Goal: Check status: Check status

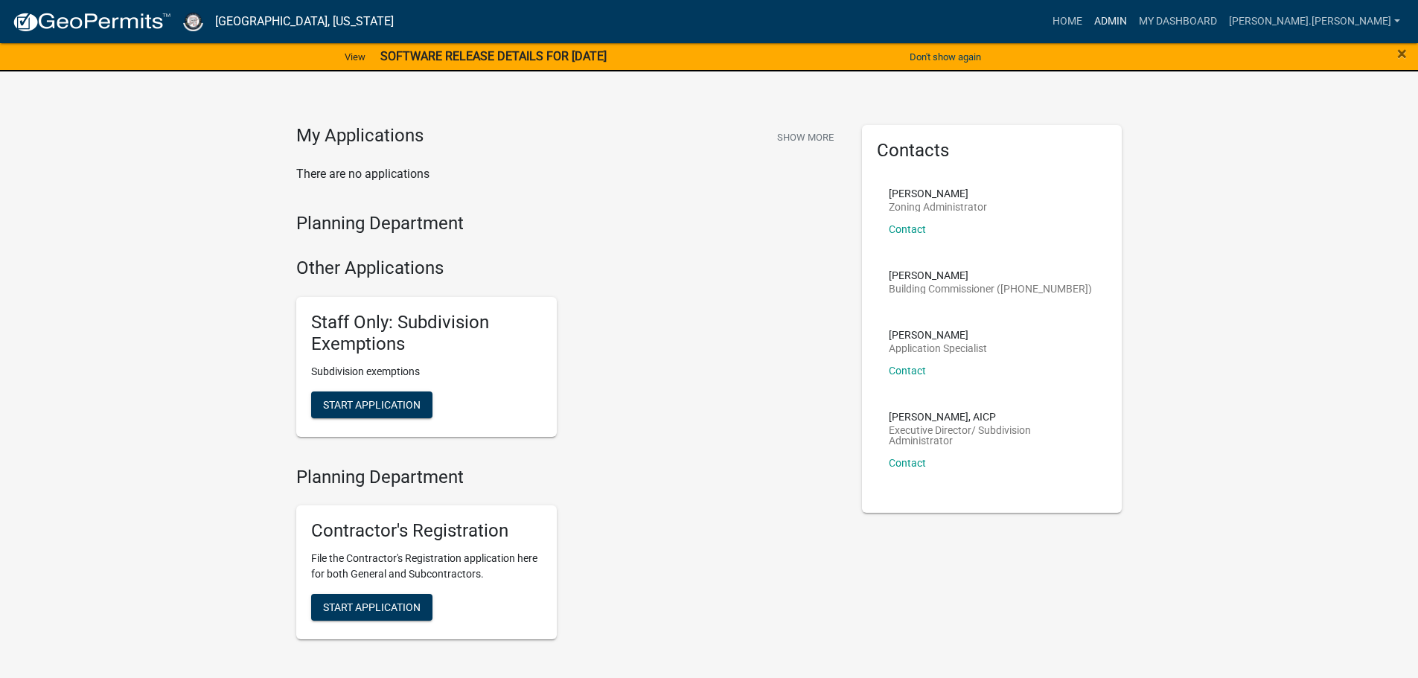
click at [1133, 23] on link "Admin" at bounding box center [1111, 21] width 45 height 28
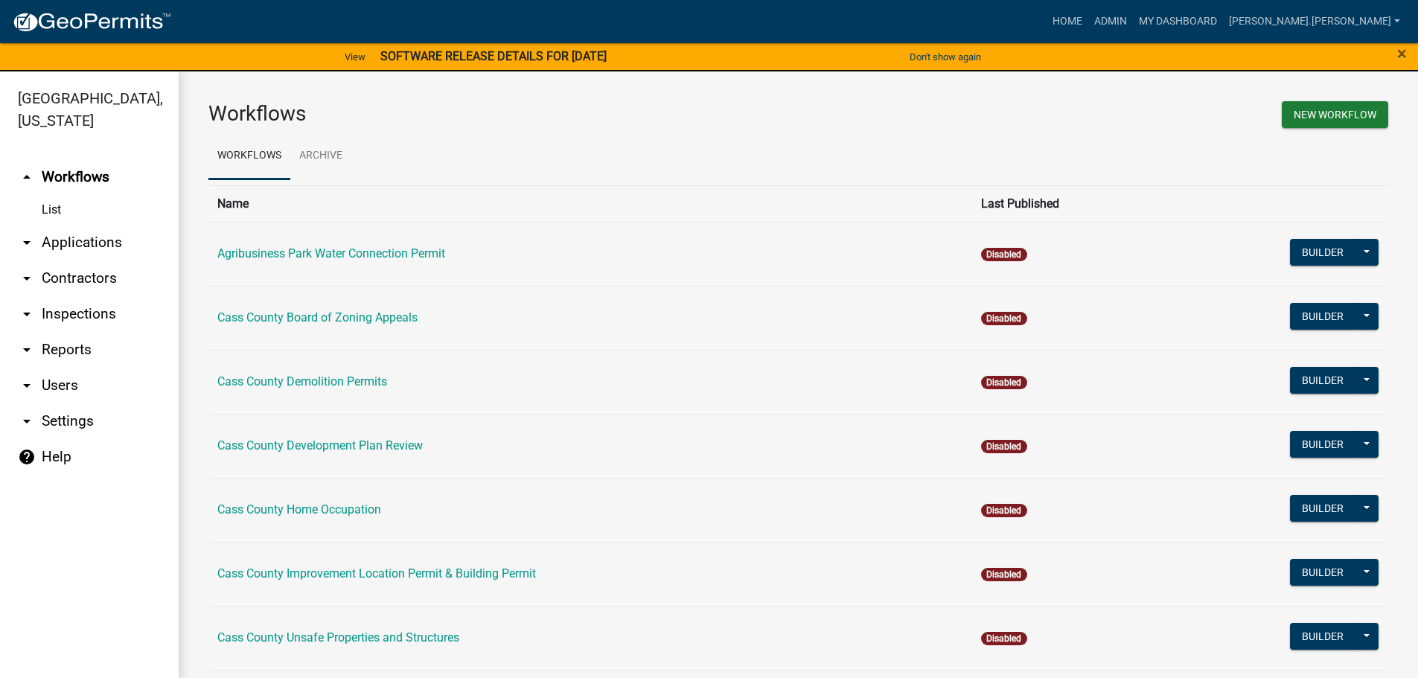
click at [77, 225] on link "arrow_drop_down Applications" at bounding box center [89, 243] width 179 height 36
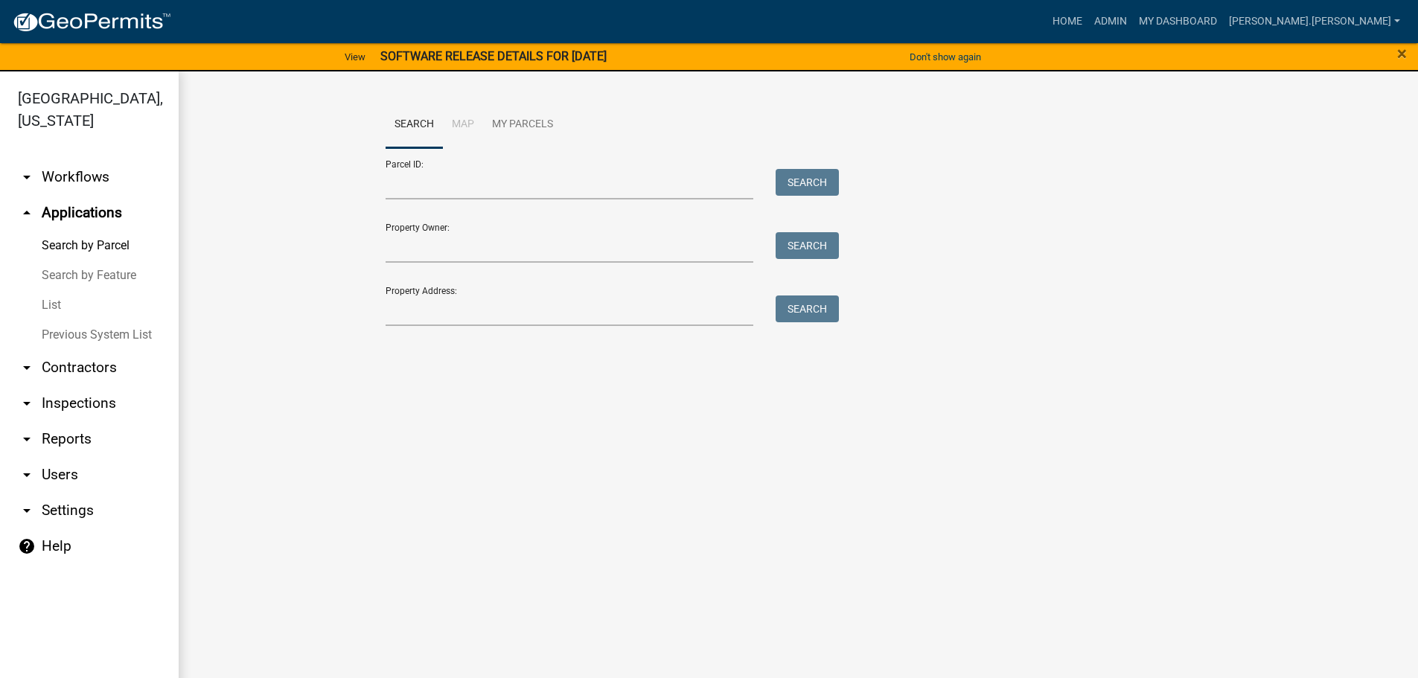
click at [52, 290] on link "List" at bounding box center [89, 305] width 179 height 30
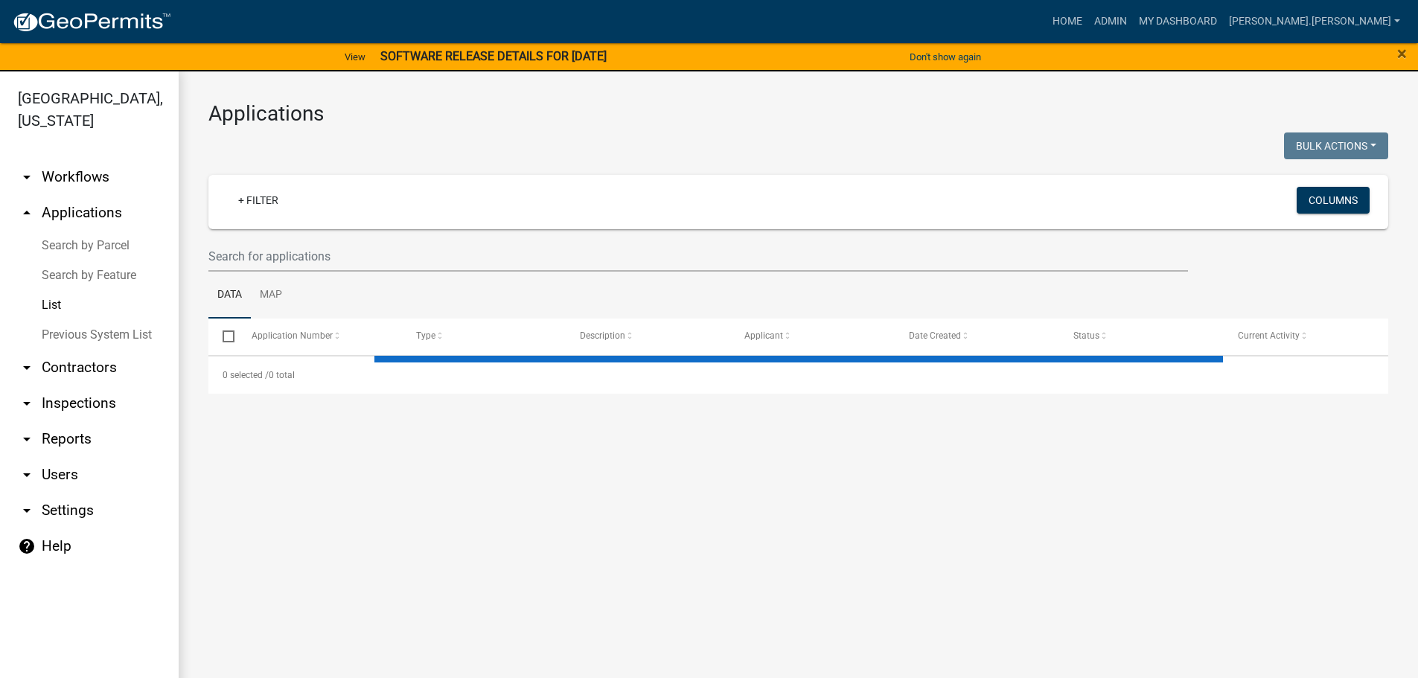
select select "3: 100"
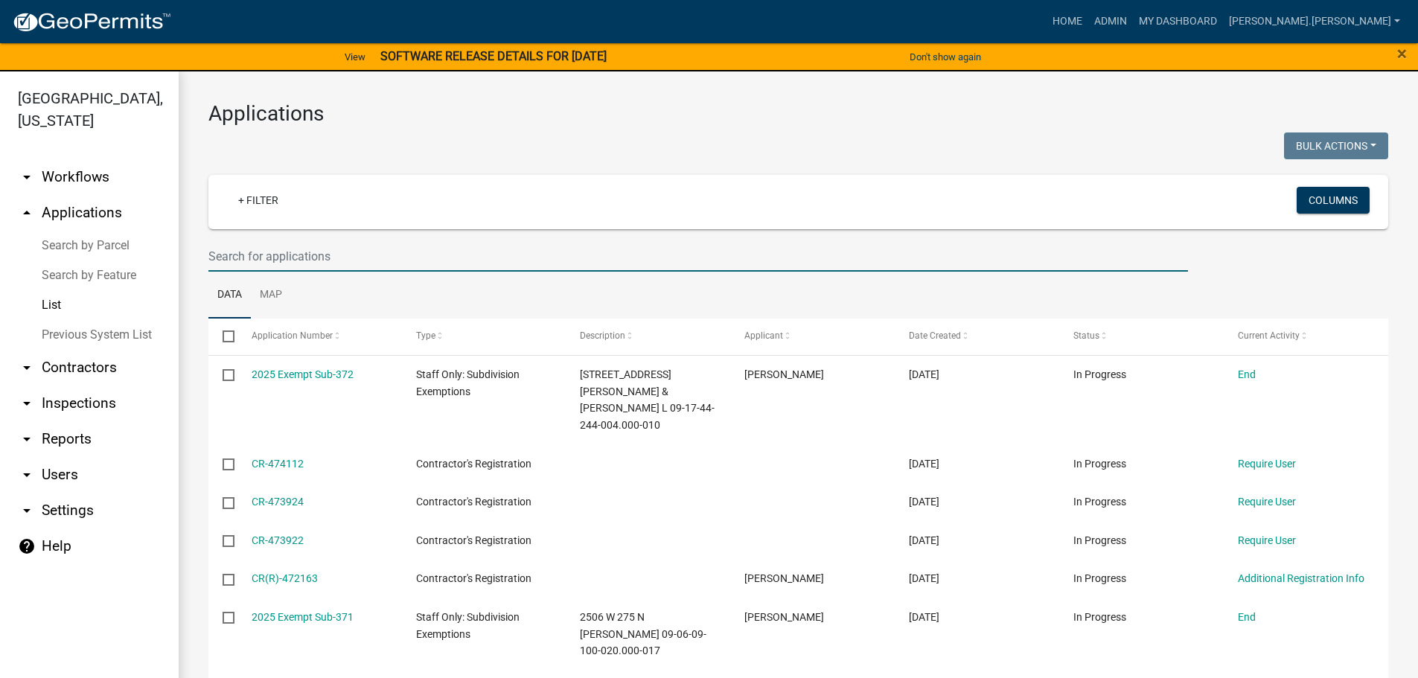
click at [282, 252] on input "text" at bounding box center [698, 256] width 980 height 31
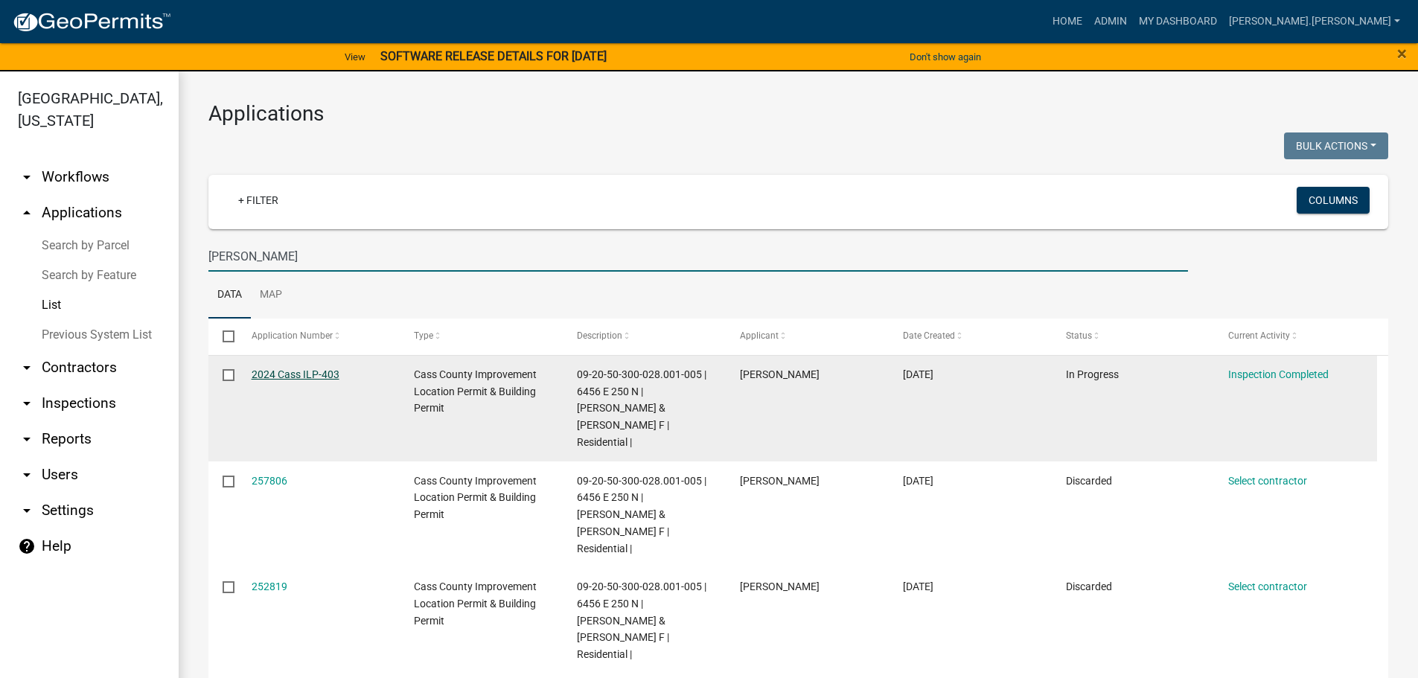
type input "[PERSON_NAME]"
click at [278, 373] on link "2024 Cass ILP-403" at bounding box center [296, 375] width 88 height 12
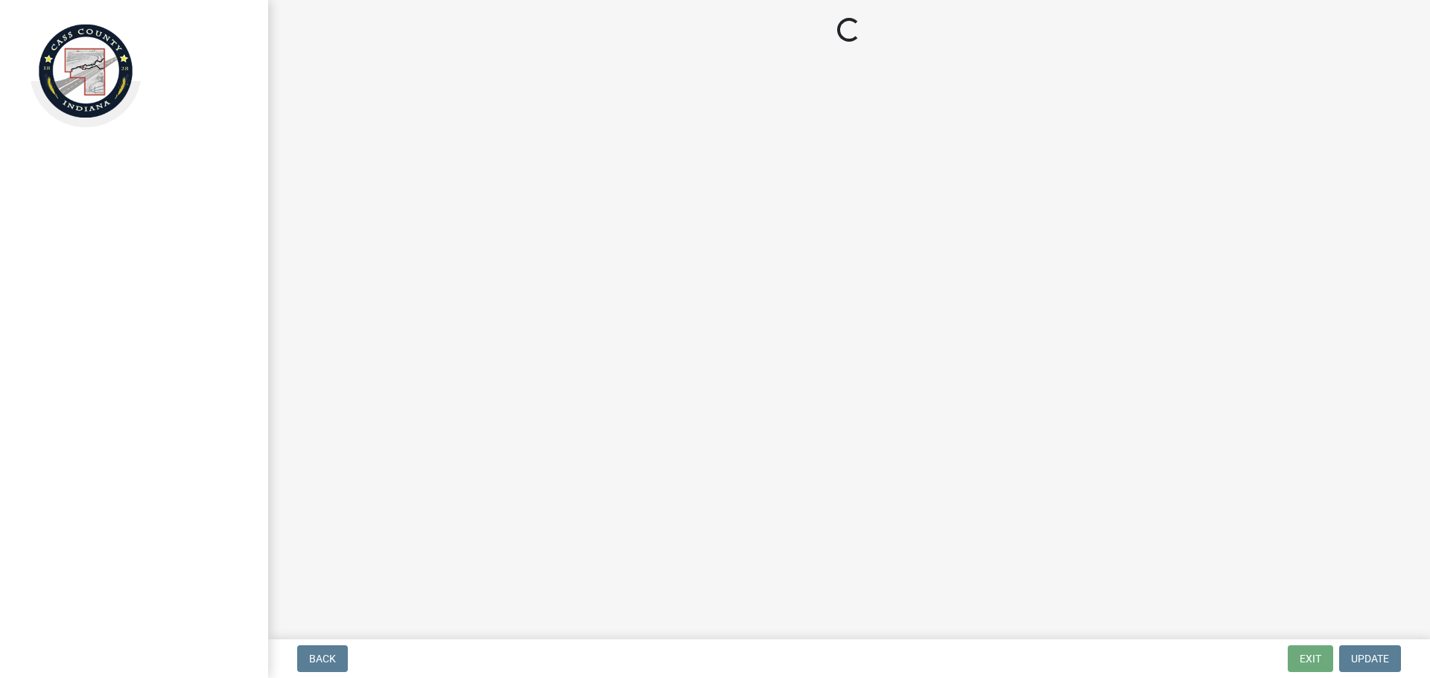
select select "baa4a543-a046-499c-bd40-1ac368eec85c"
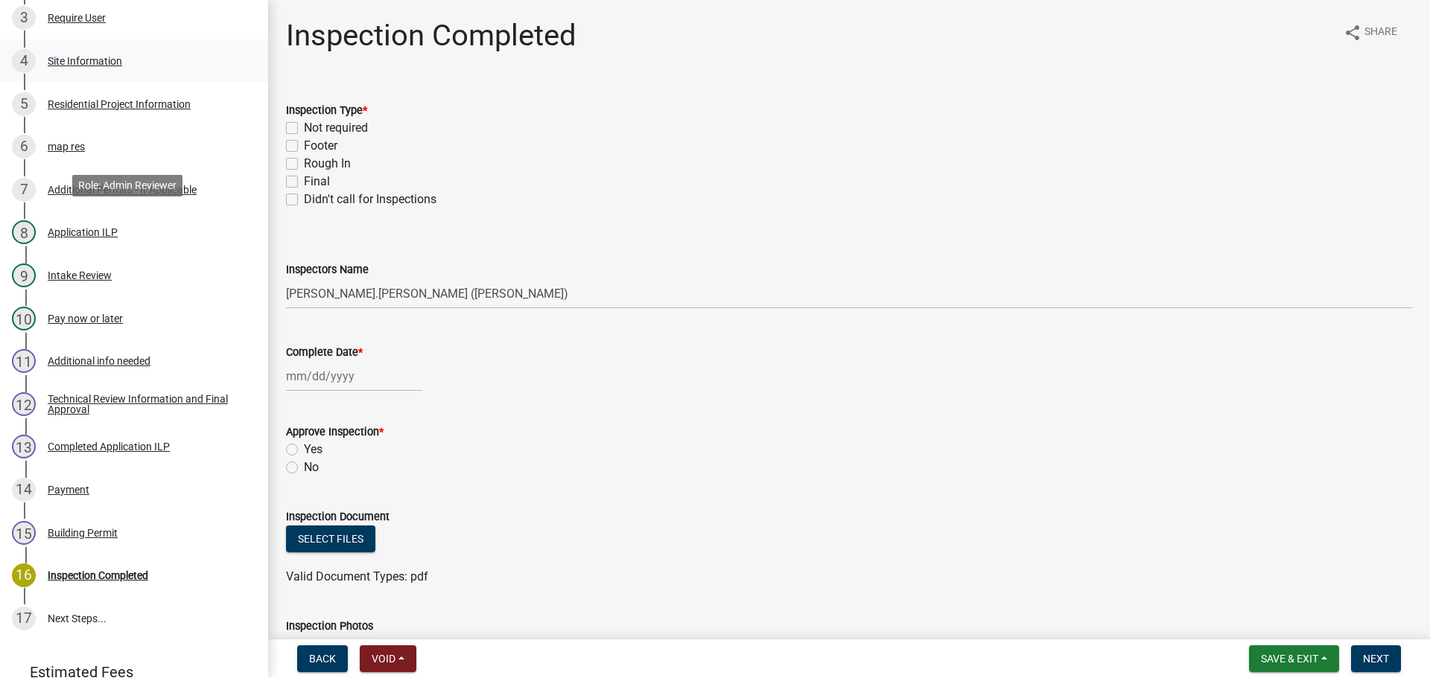
scroll to position [447, 0]
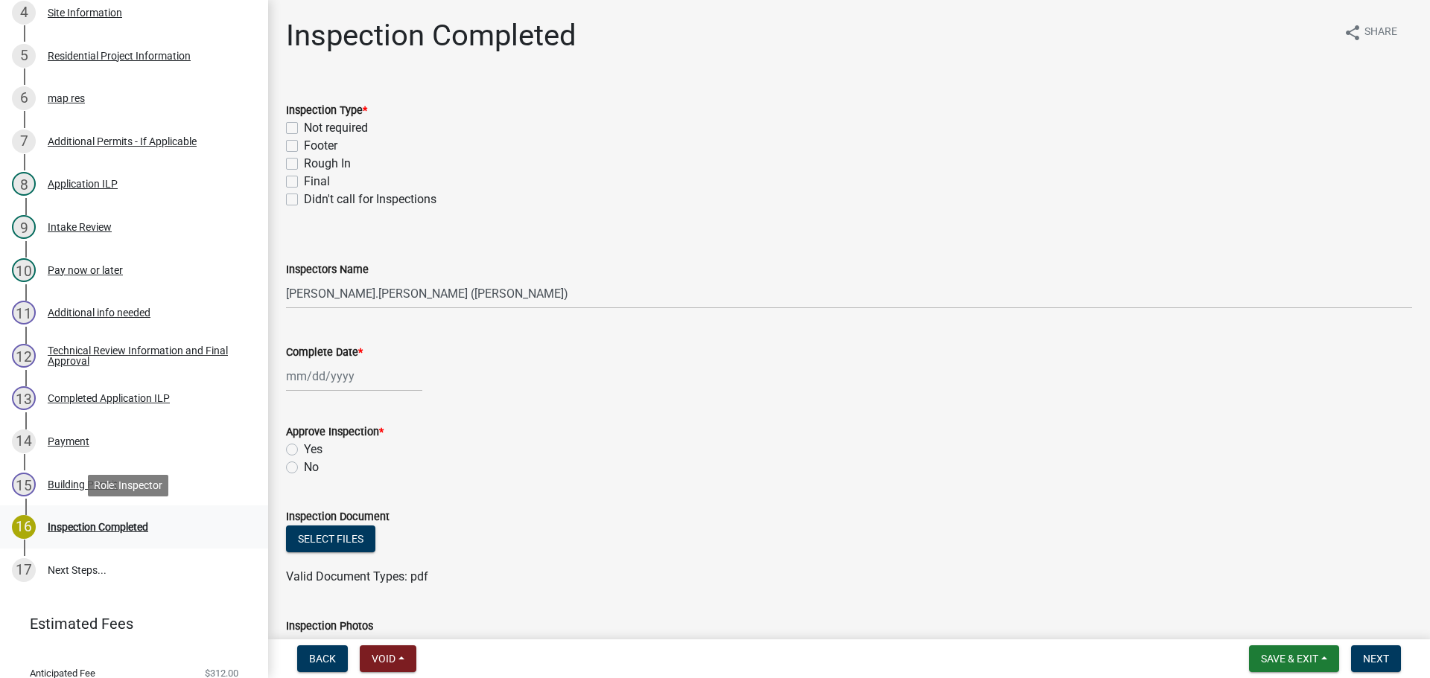
click at [109, 526] on div "Inspection Completed" at bounding box center [98, 527] width 101 height 10
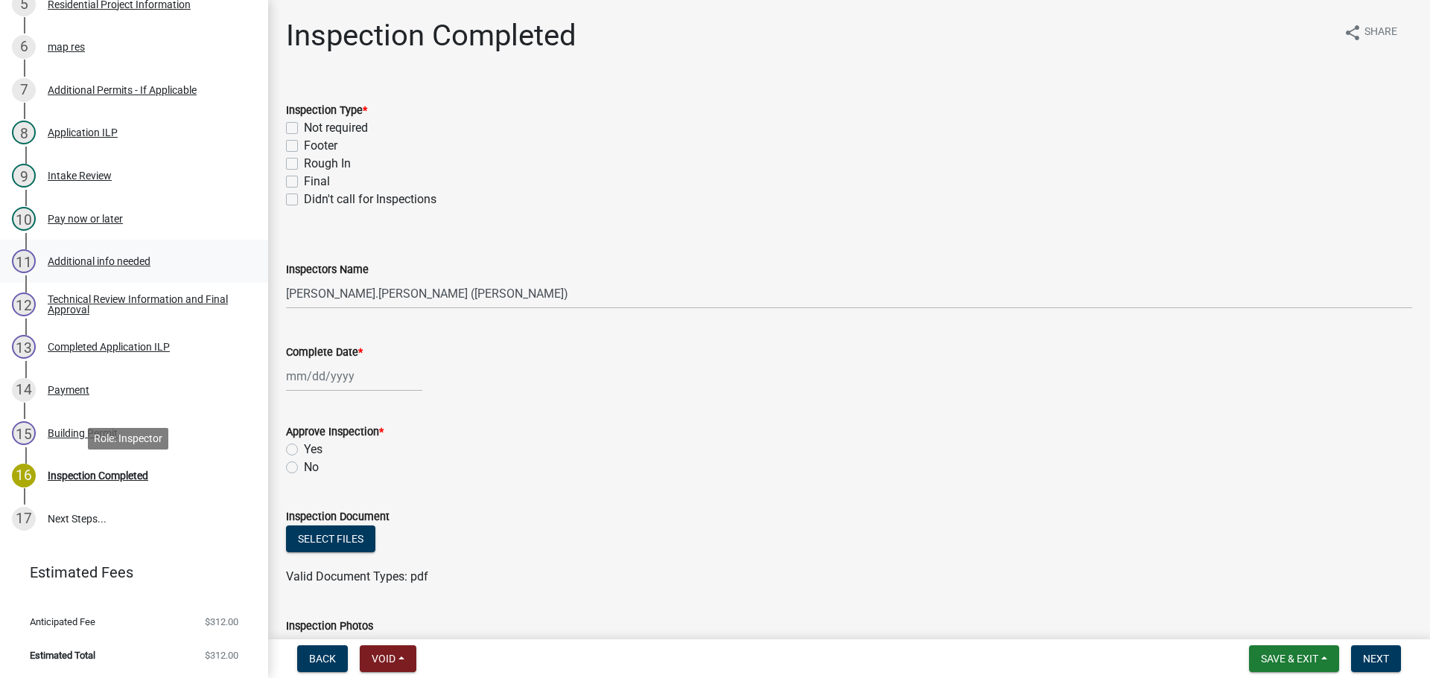
scroll to position [126, 0]
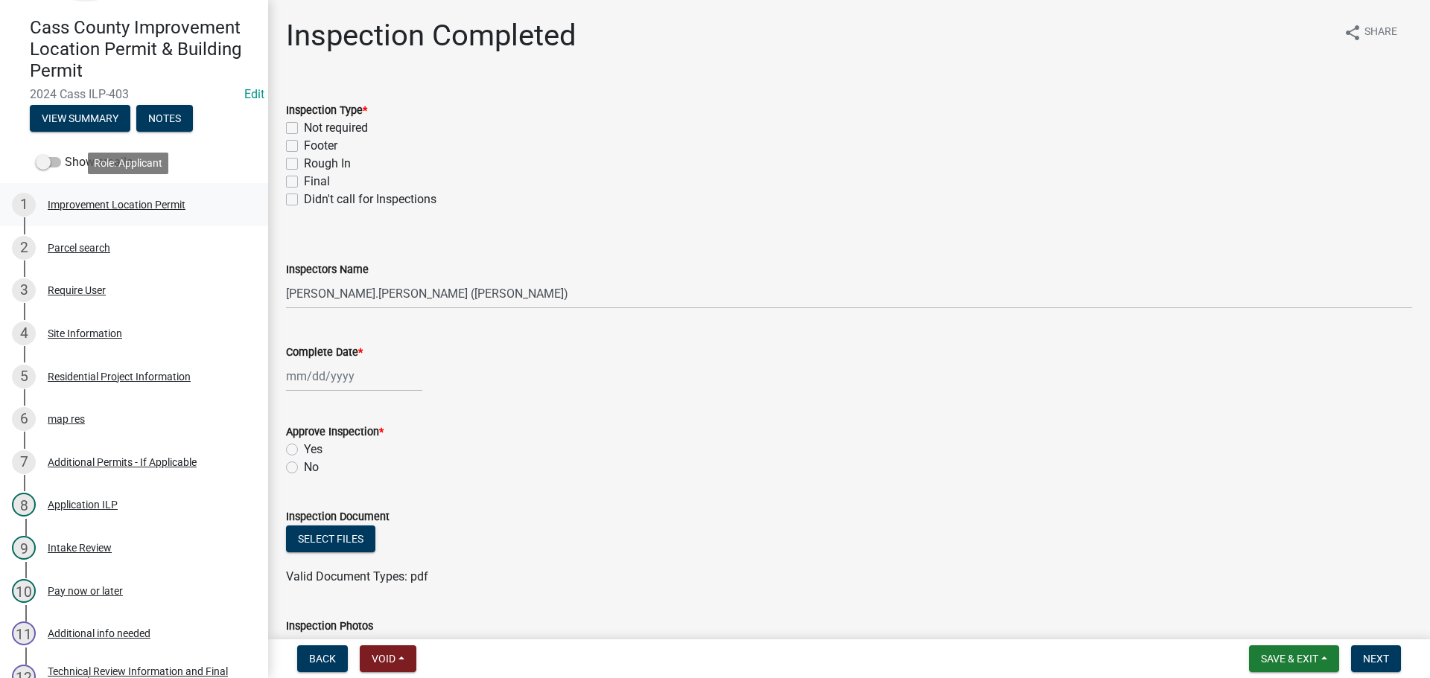
click at [124, 208] on div "Improvement Location Permit" at bounding box center [117, 205] width 138 height 10
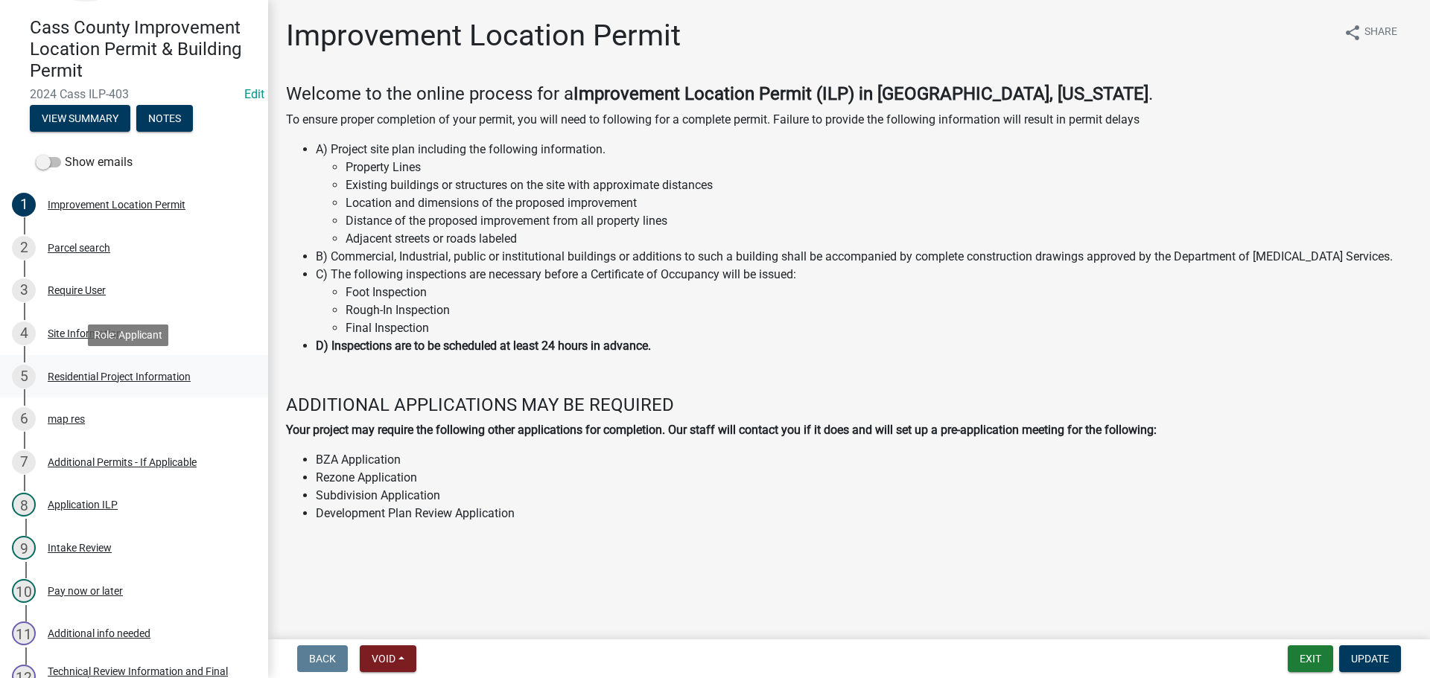
click at [103, 375] on div "Residential Project Information" at bounding box center [119, 377] width 143 height 10
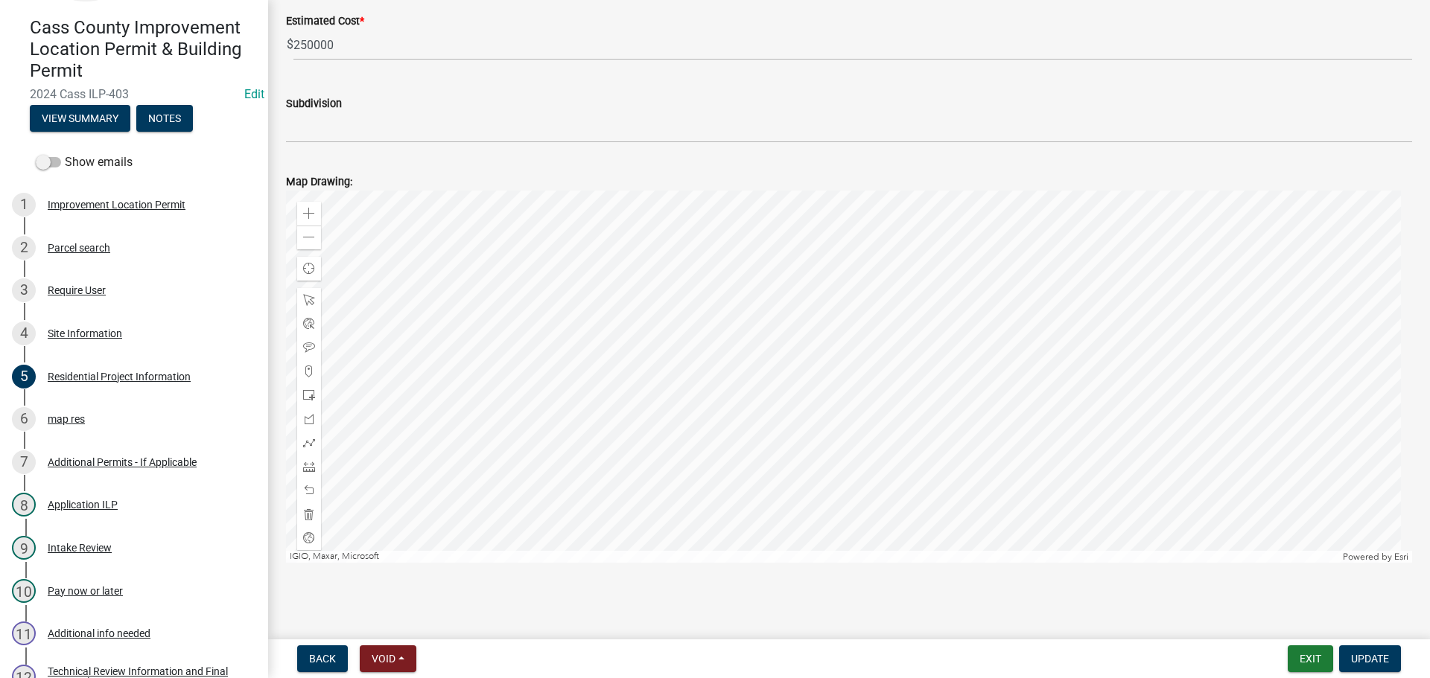
scroll to position [2531, 0]
click at [573, 532] on div at bounding box center [849, 376] width 1126 height 372
click at [85, 332] on div "Site Information" at bounding box center [85, 333] width 74 height 10
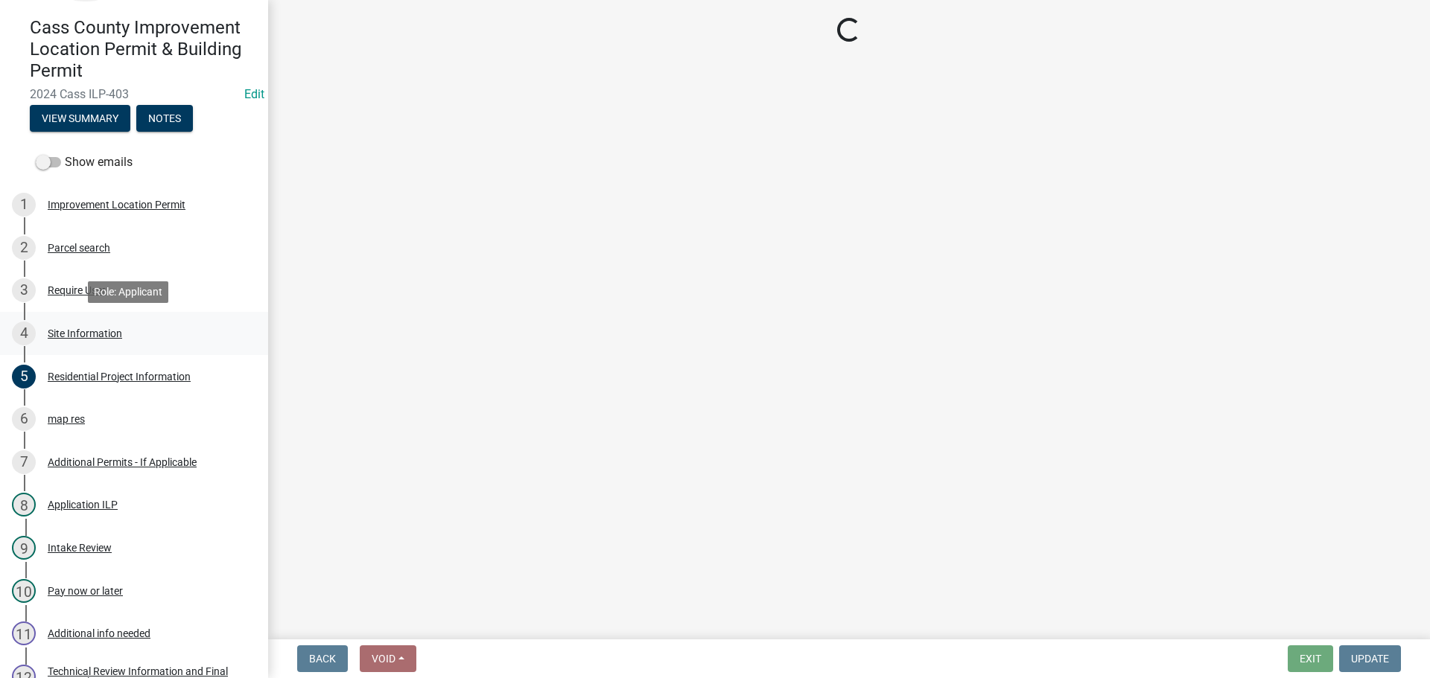
select select "4163ed8e-b9ab-4498-a08c-440cc5f5df55"
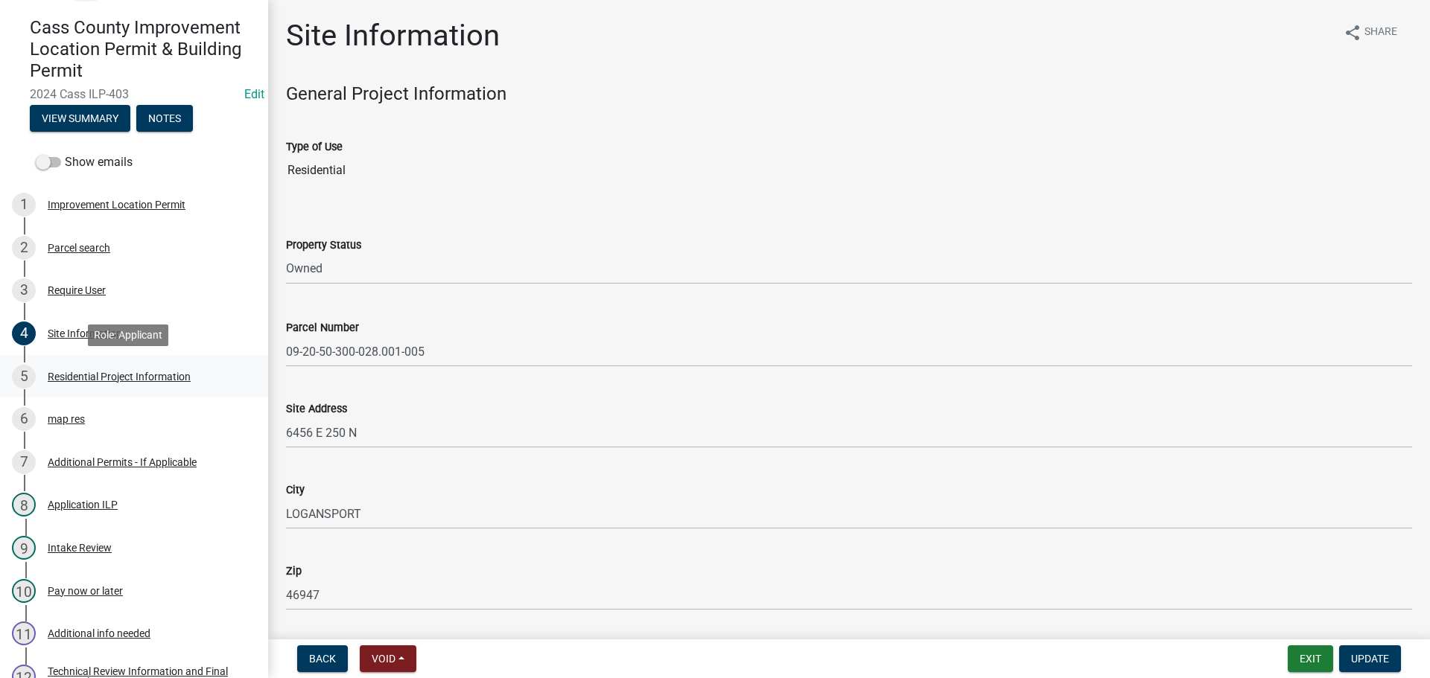
click at [124, 373] on div "Residential Project Information" at bounding box center [119, 377] width 143 height 10
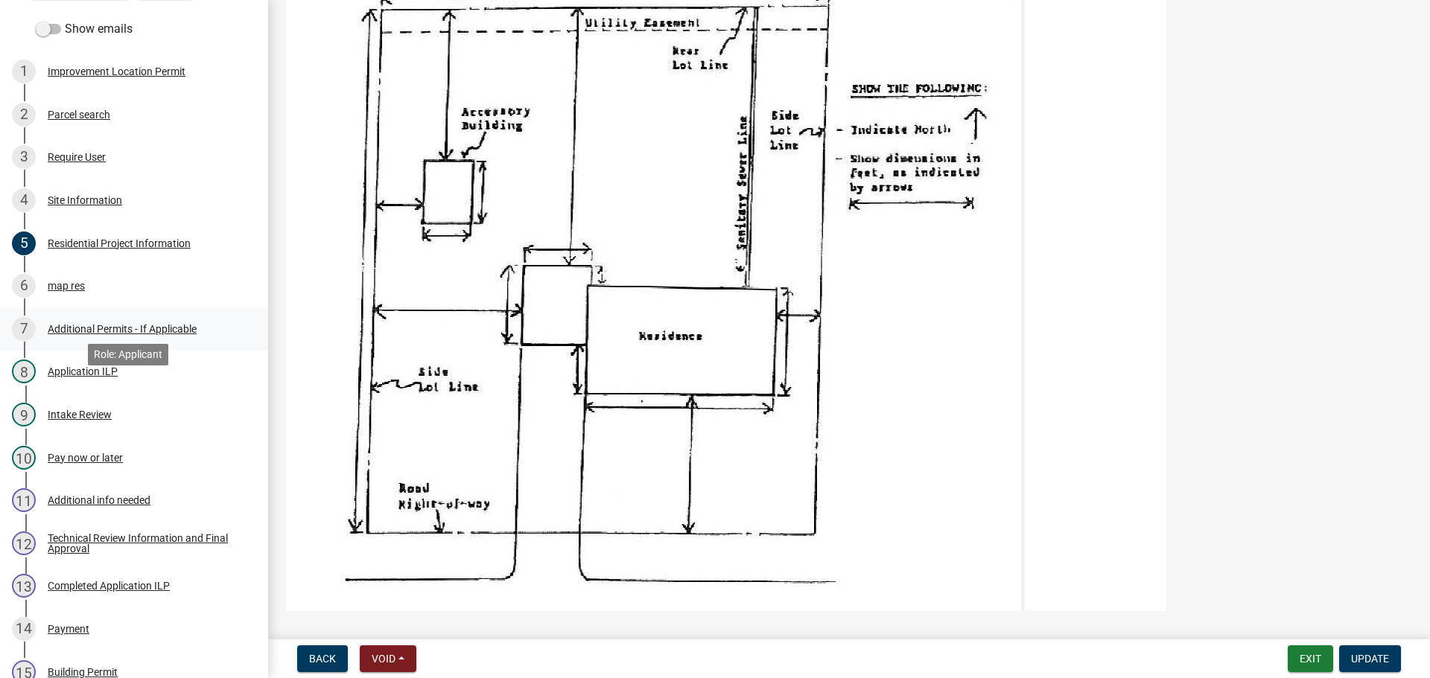
scroll to position [498, 0]
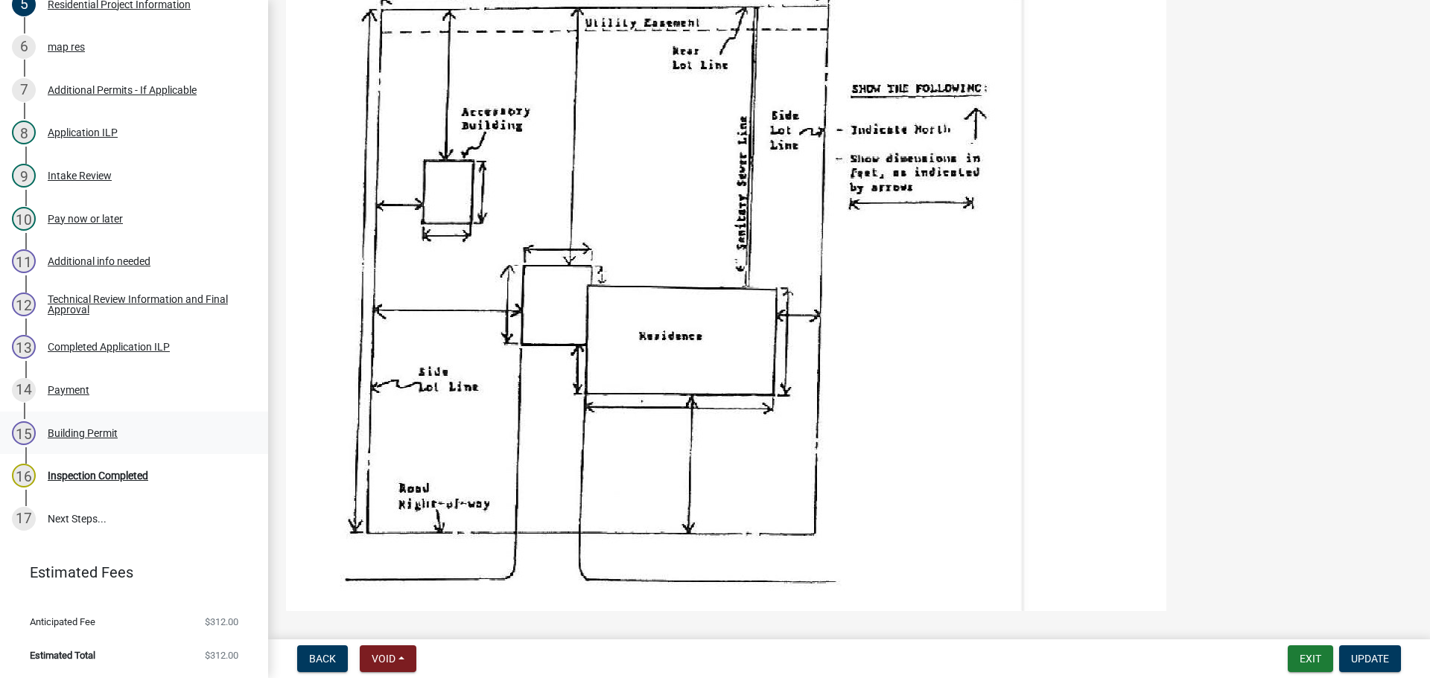
click at [97, 437] on div "Building Permit" at bounding box center [83, 433] width 70 height 10
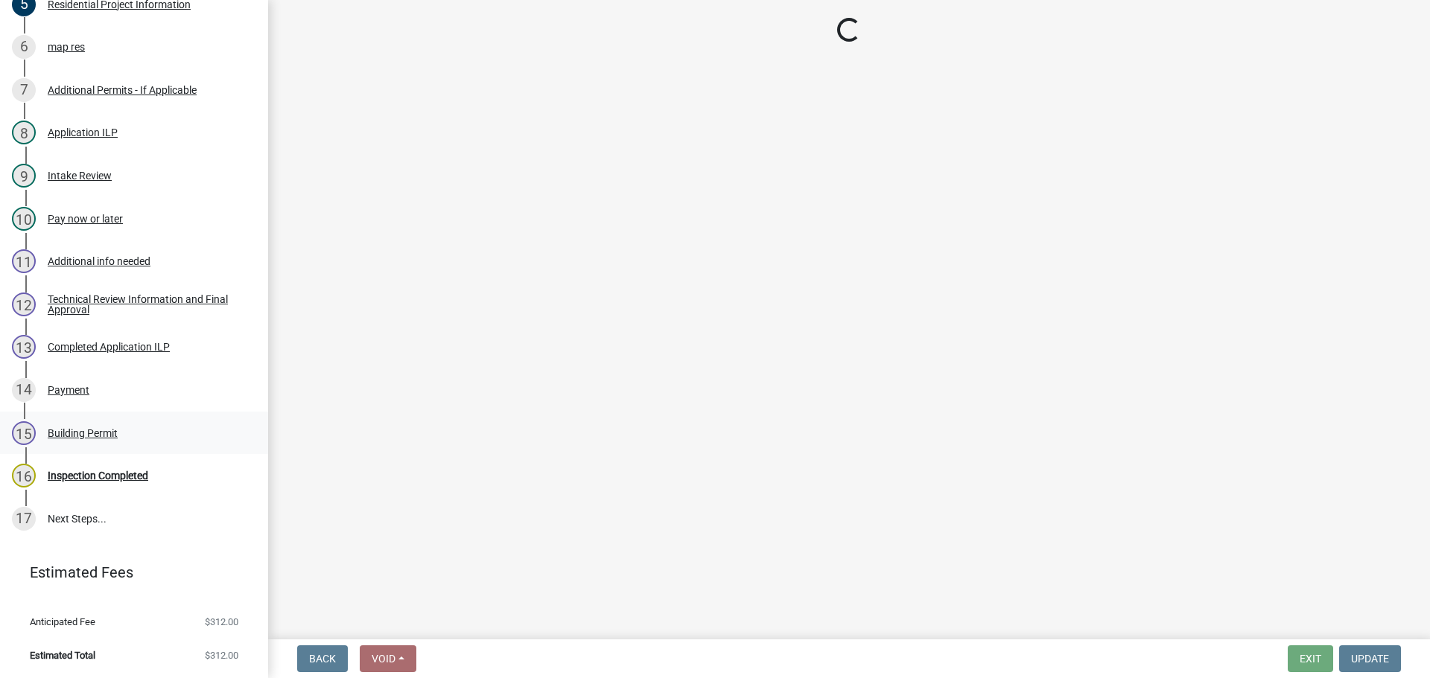
scroll to position [0, 0]
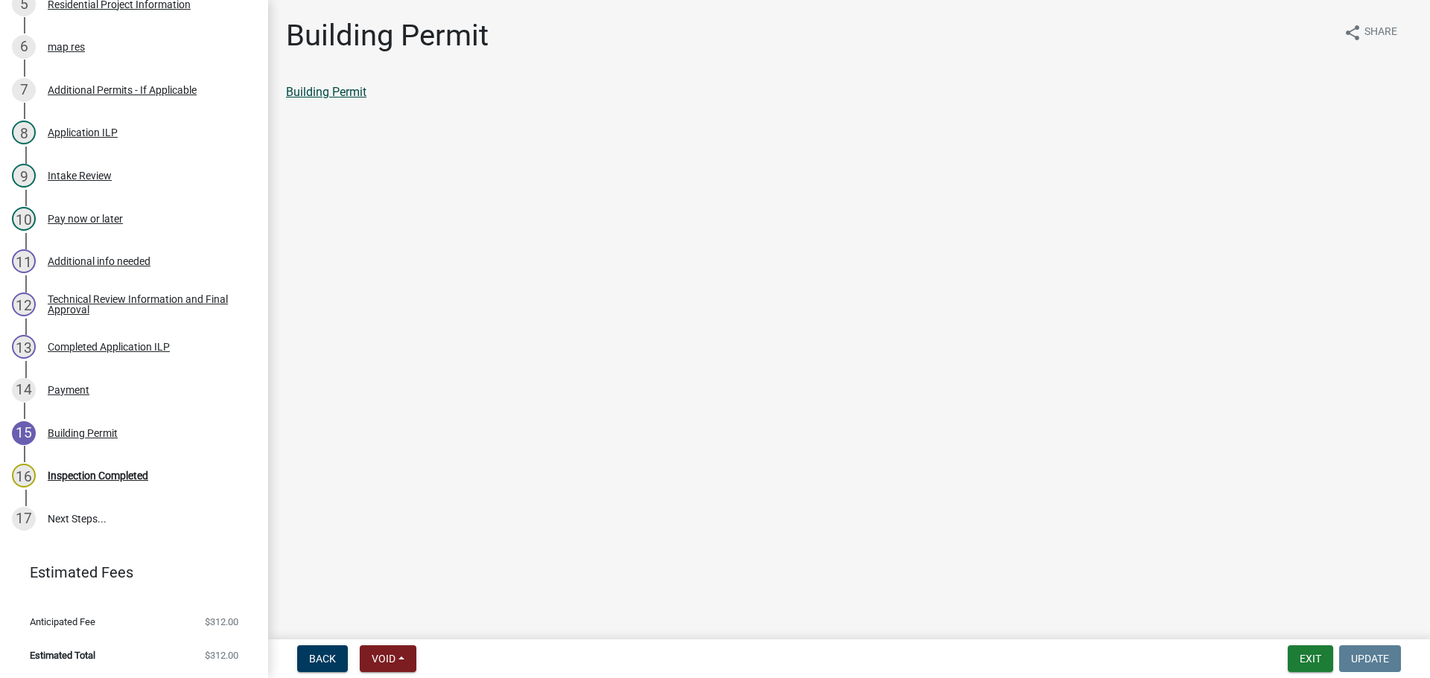
click at [319, 96] on link "Building Permit" at bounding box center [326, 92] width 80 height 14
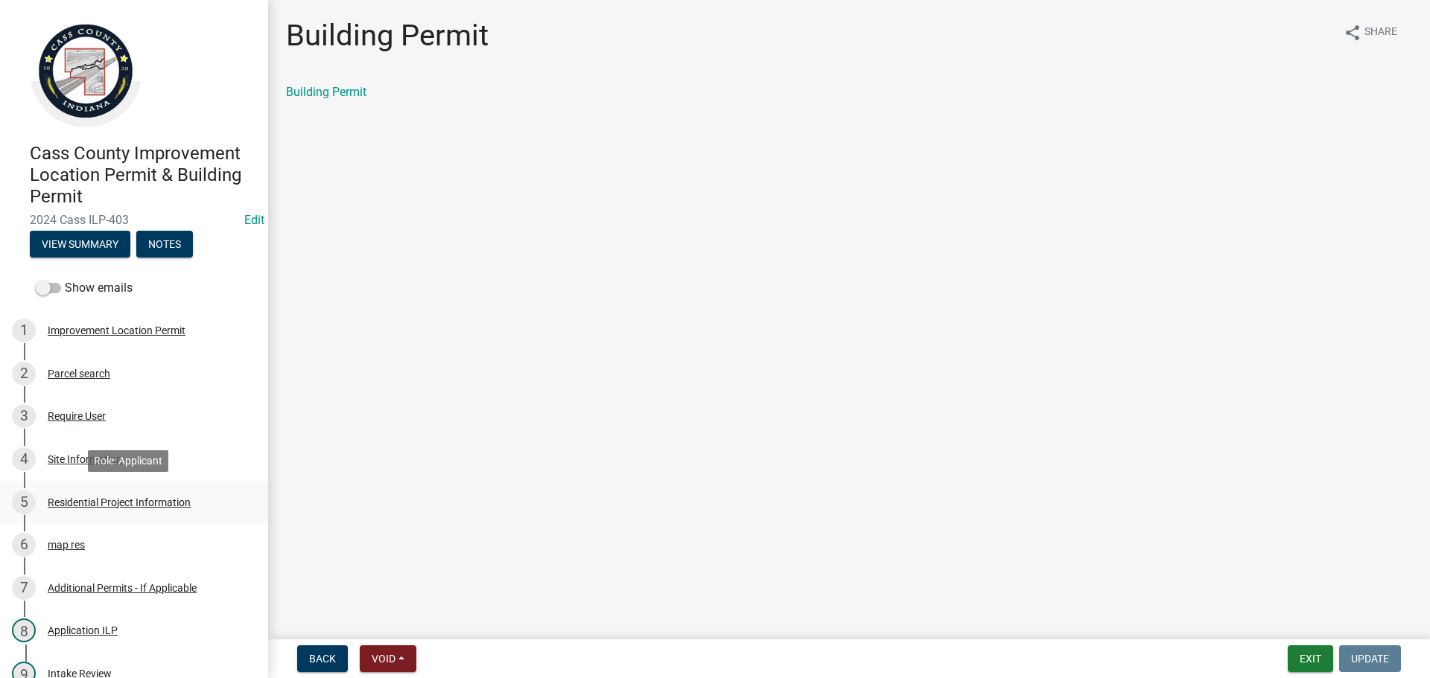
click at [183, 504] on div "Residential Project Information" at bounding box center [119, 502] width 143 height 10
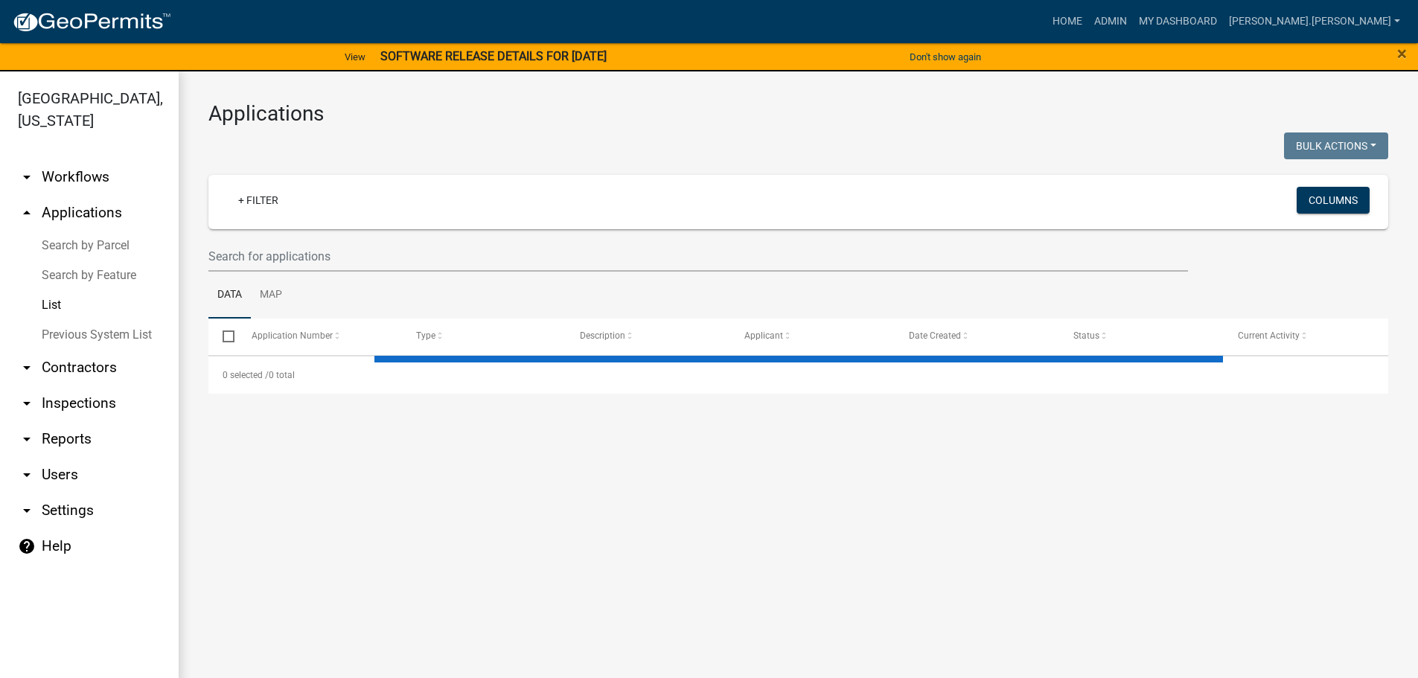
select select "3: 100"
